Goal: Information Seeking & Learning: Find specific fact

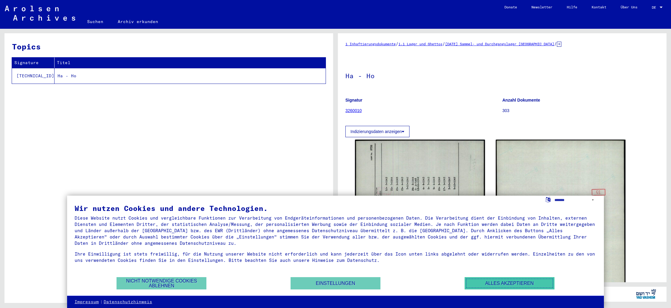
click at [499, 282] on button "Alles akzeptieren" at bounding box center [509, 283] width 90 height 12
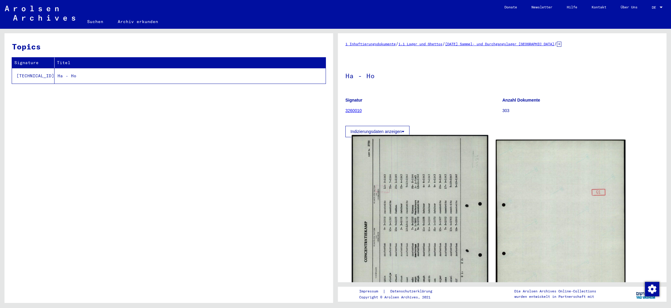
click at [425, 216] on img at bounding box center [420, 230] width 136 height 190
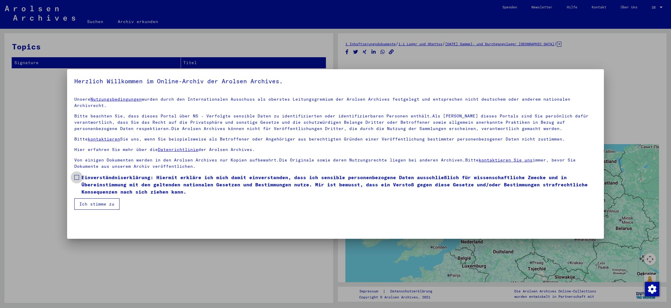
drag, startPoint x: 77, startPoint y: 170, endPoint x: 81, endPoint y: 179, distance: 9.6
click at [77, 175] on span at bounding box center [76, 177] width 5 height 5
click at [102, 198] on button "Ich stimme zu" at bounding box center [96, 203] width 45 height 11
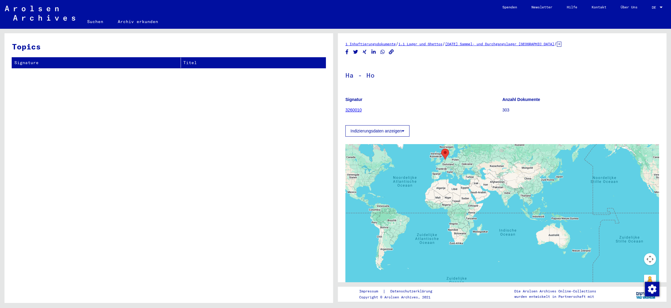
click at [358, 110] on link "3260010" at bounding box center [353, 109] width 16 height 5
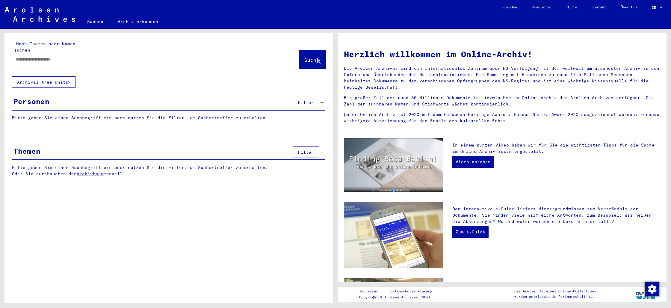
click at [88, 56] on input "text" at bounding box center [149, 59] width 266 height 6
type input "********"
click at [307, 60] on button "Suche" at bounding box center [312, 59] width 26 height 19
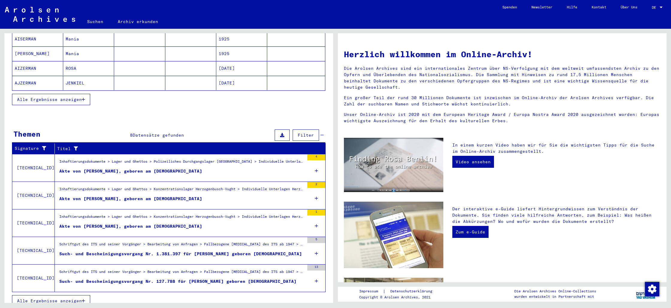
scroll to position [111, 0]
click at [77, 223] on div "Akte von [PERSON_NAME], geboren am [DEMOGRAPHIC_DATA]" at bounding box center [130, 226] width 143 height 6
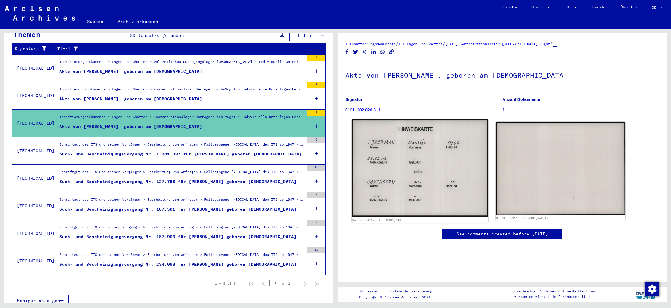
click at [409, 157] on img at bounding box center [420, 168] width 136 height 98
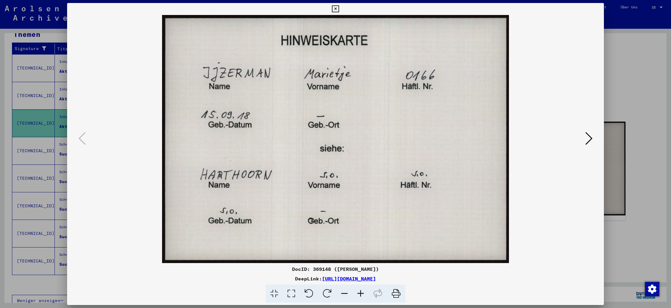
click at [590, 139] on icon at bounding box center [588, 138] width 7 height 14
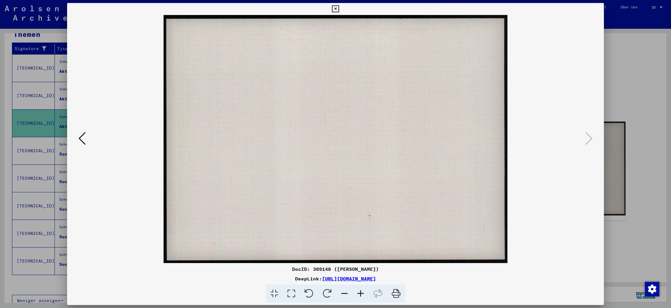
click at [640, 57] on div at bounding box center [335, 154] width 671 height 308
